Goal: Find specific page/section: Find specific page/section

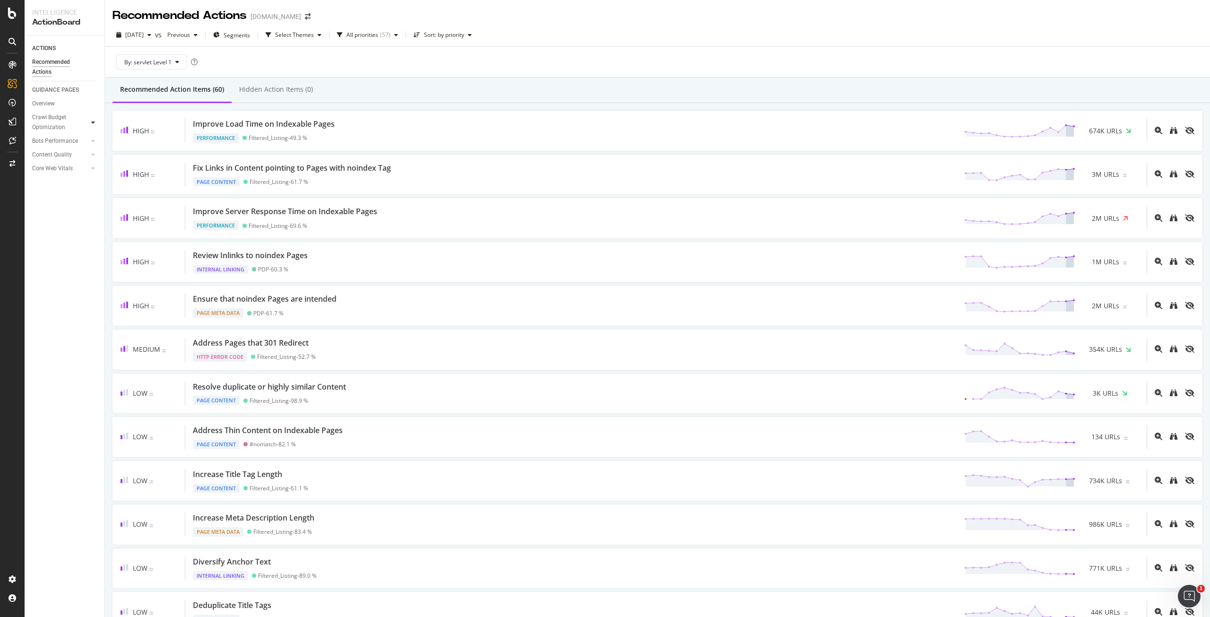
click at [92, 121] on icon at bounding box center [93, 123] width 4 height 6
click at [311, 39] on div "Select Themes" at bounding box center [293, 35] width 63 height 14
